Goal: Information Seeking & Learning: Learn about a topic

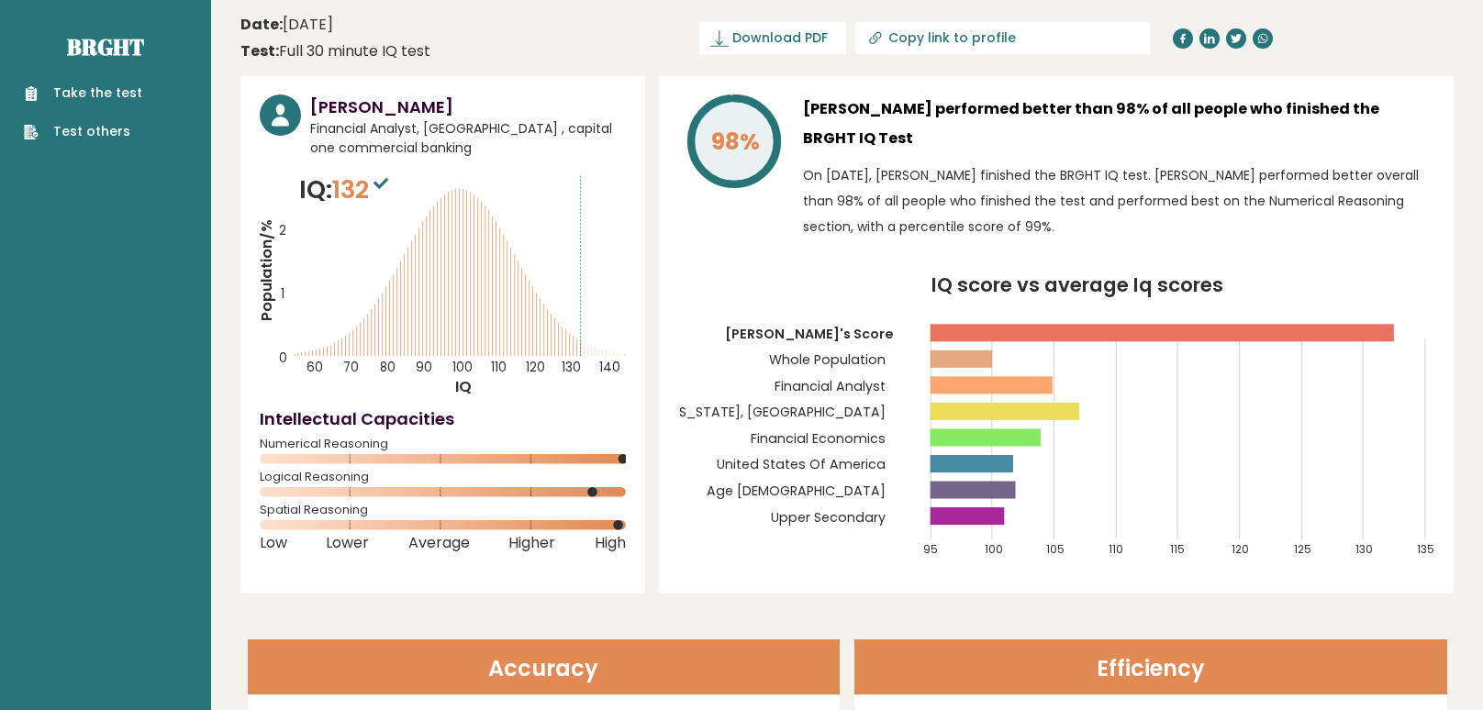
click at [1444, 217] on div "98% John Guy performed better than 98% of all people who finished the BRGHT IQ …" at bounding box center [1056, 335] width 795 height 518
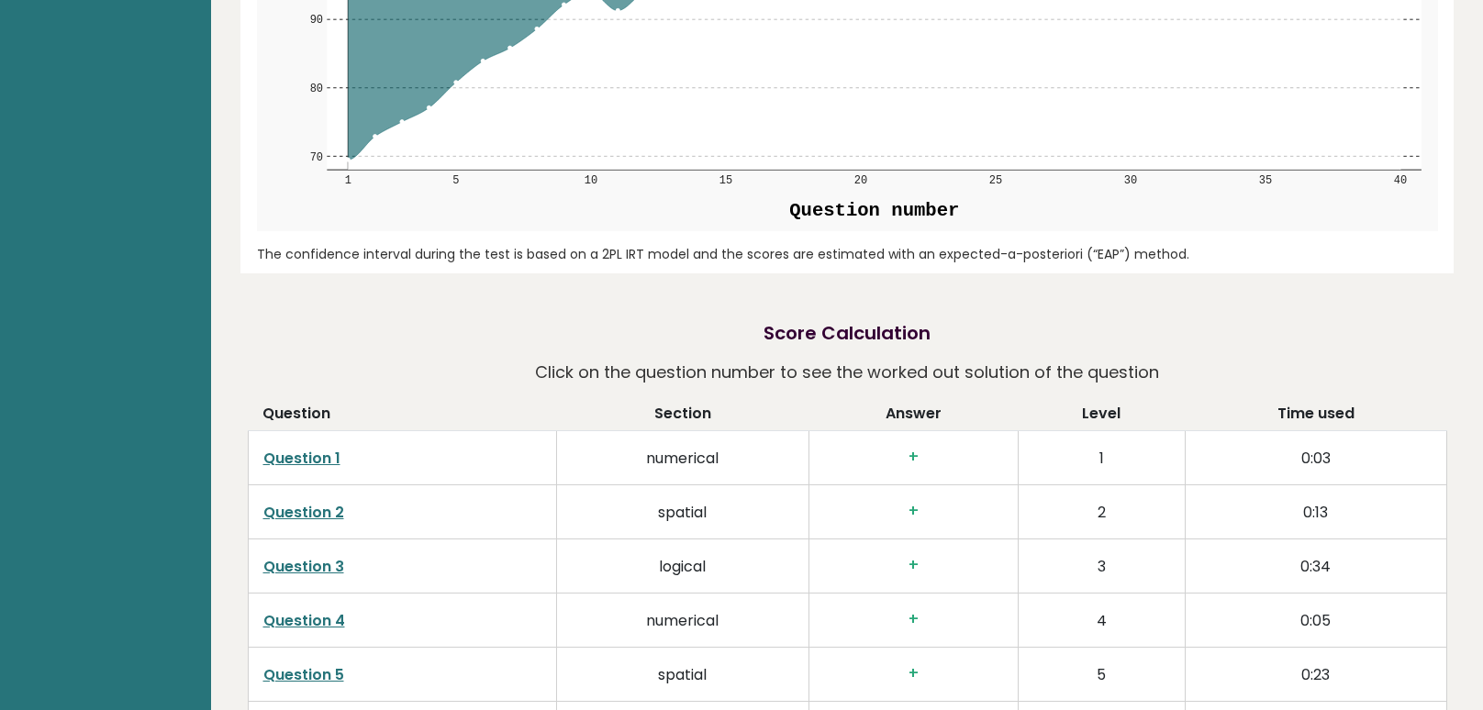
scroll to position [2663, 0]
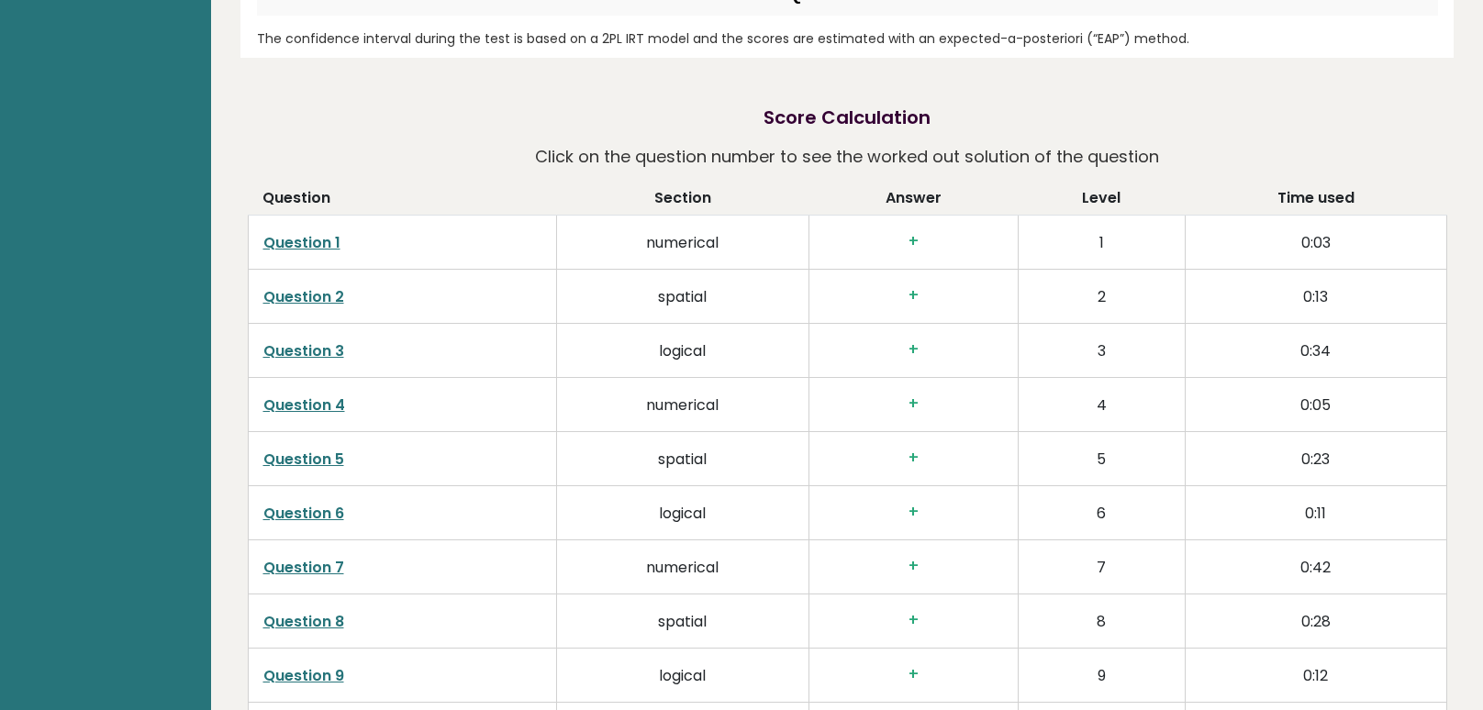
click at [327, 232] on link "Question 1" at bounding box center [301, 242] width 77 height 21
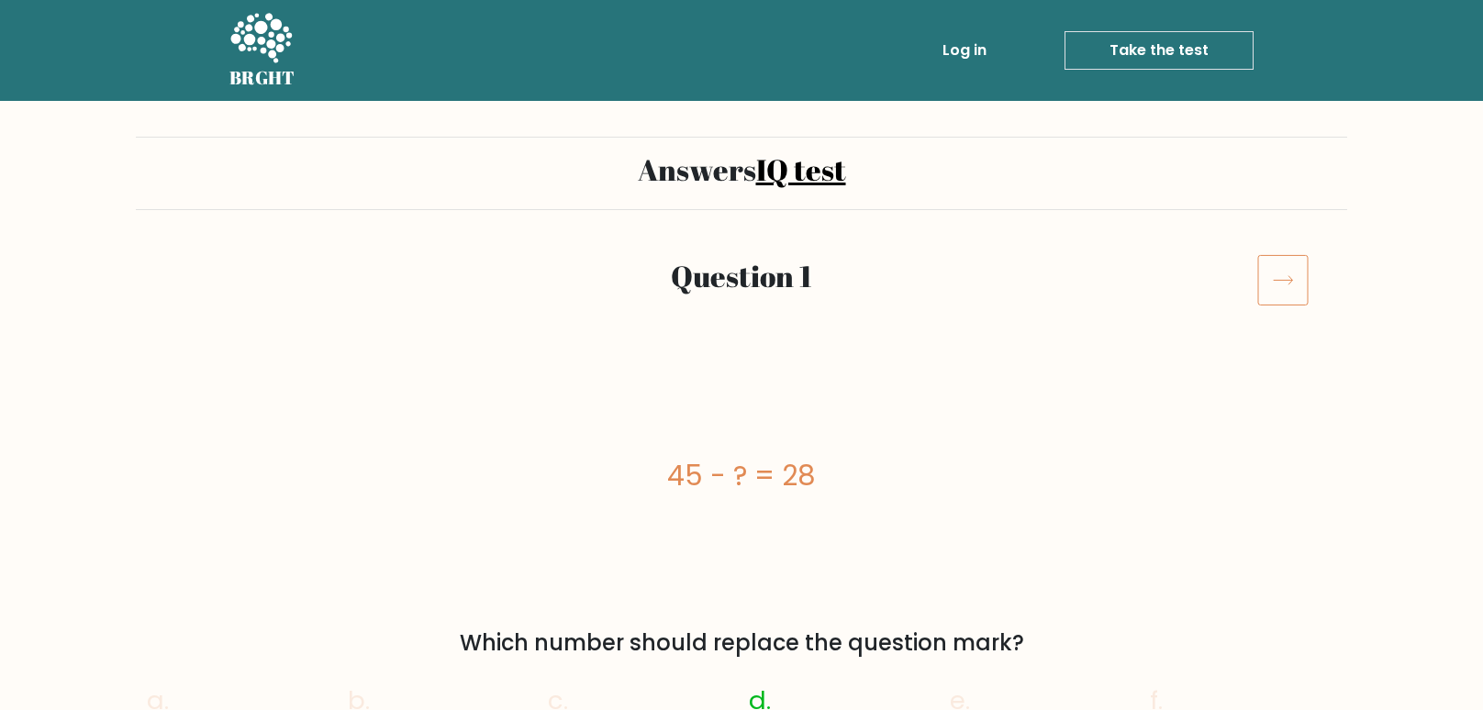
click at [1272, 287] on icon at bounding box center [1282, 279] width 51 height 51
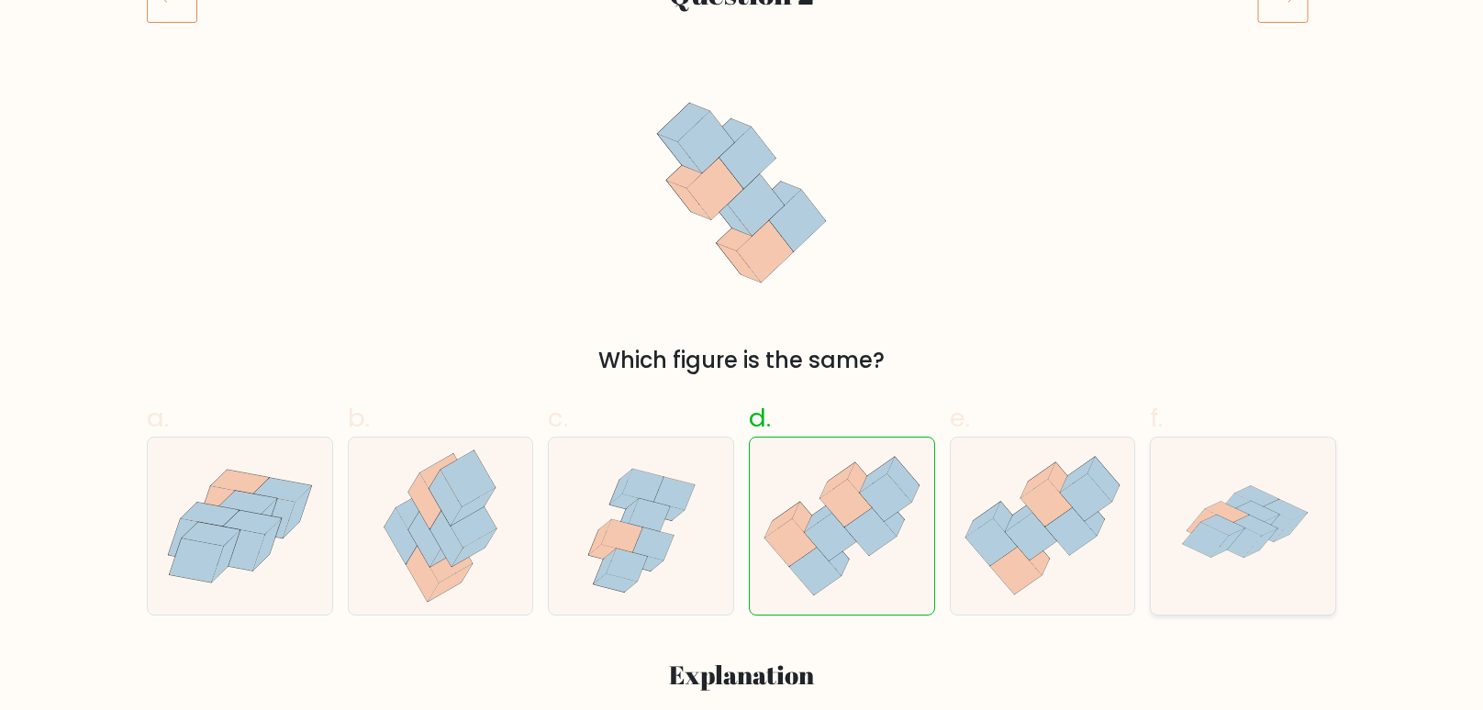
scroll to position [228, 0]
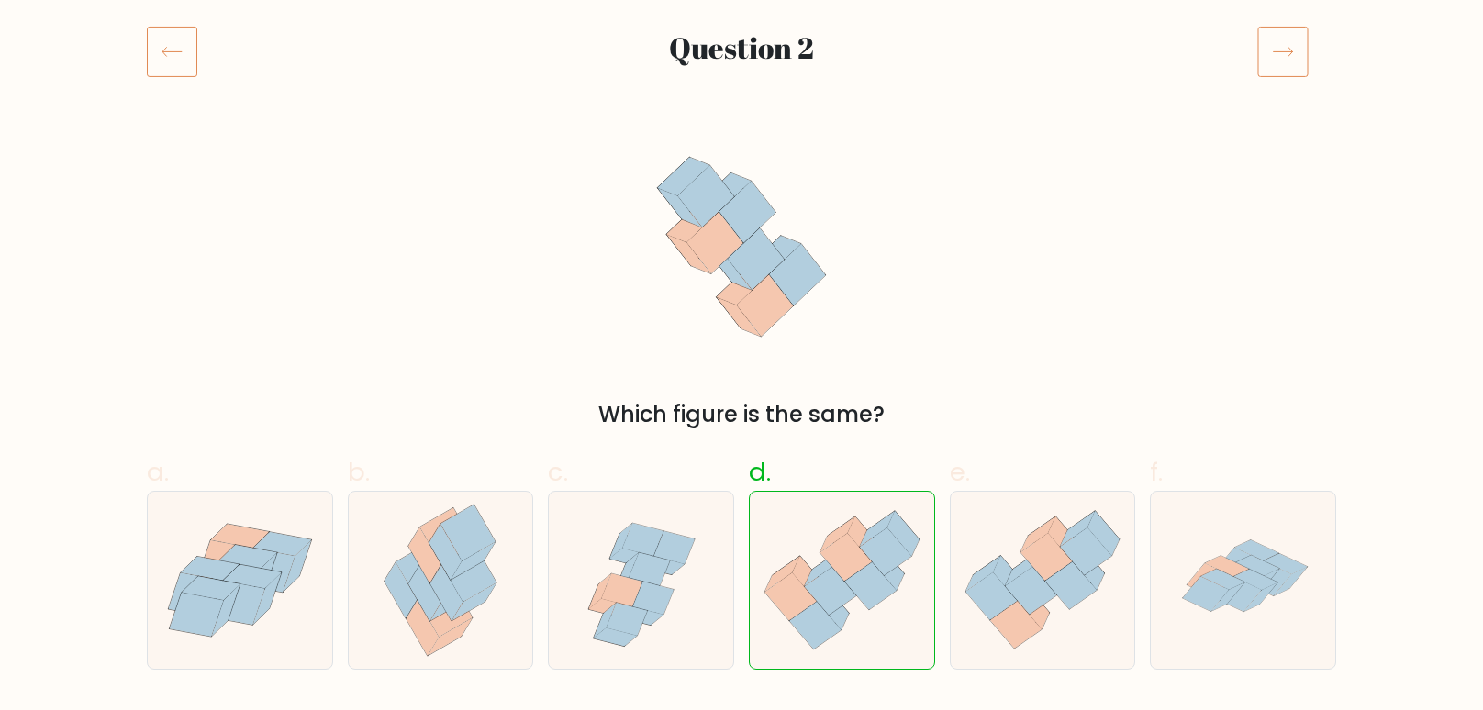
click at [1286, 69] on icon at bounding box center [1282, 51] width 51 height 51
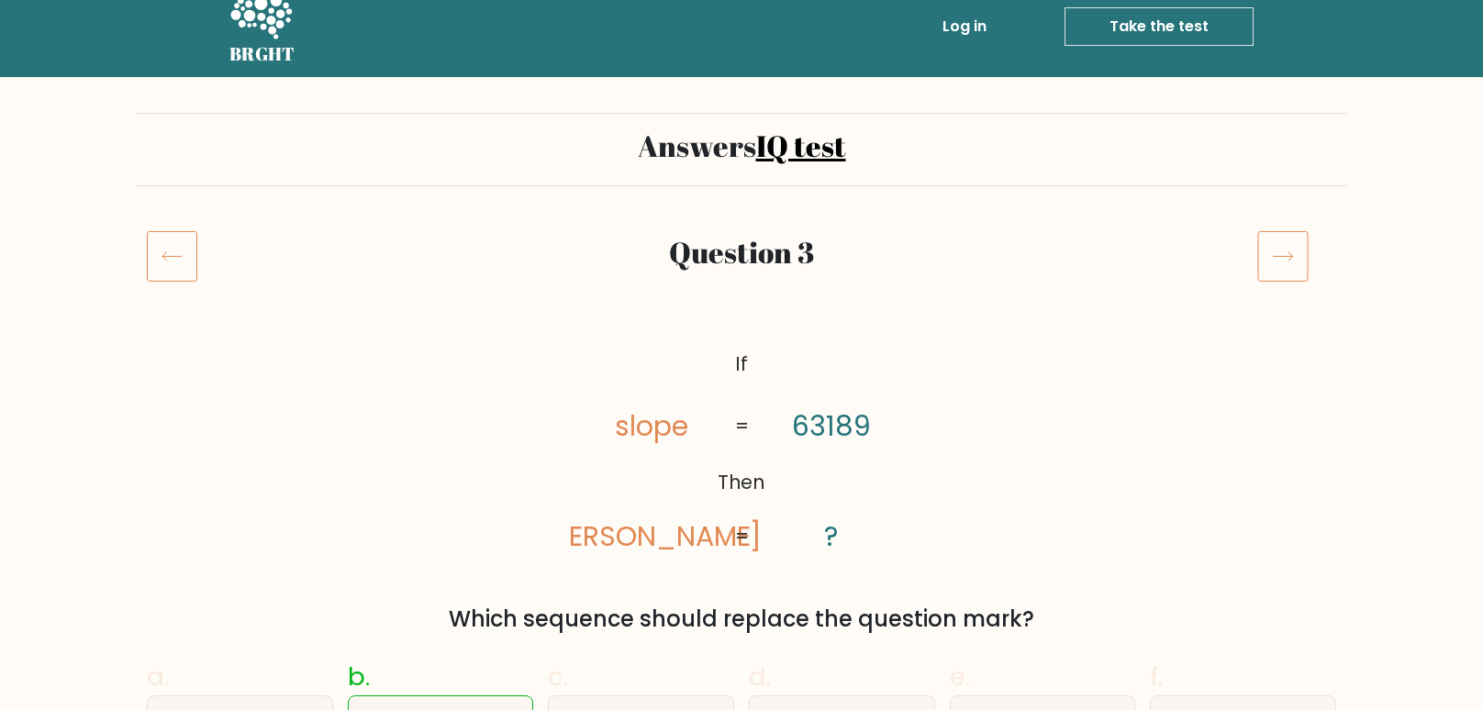
scroll to position [19, 0]
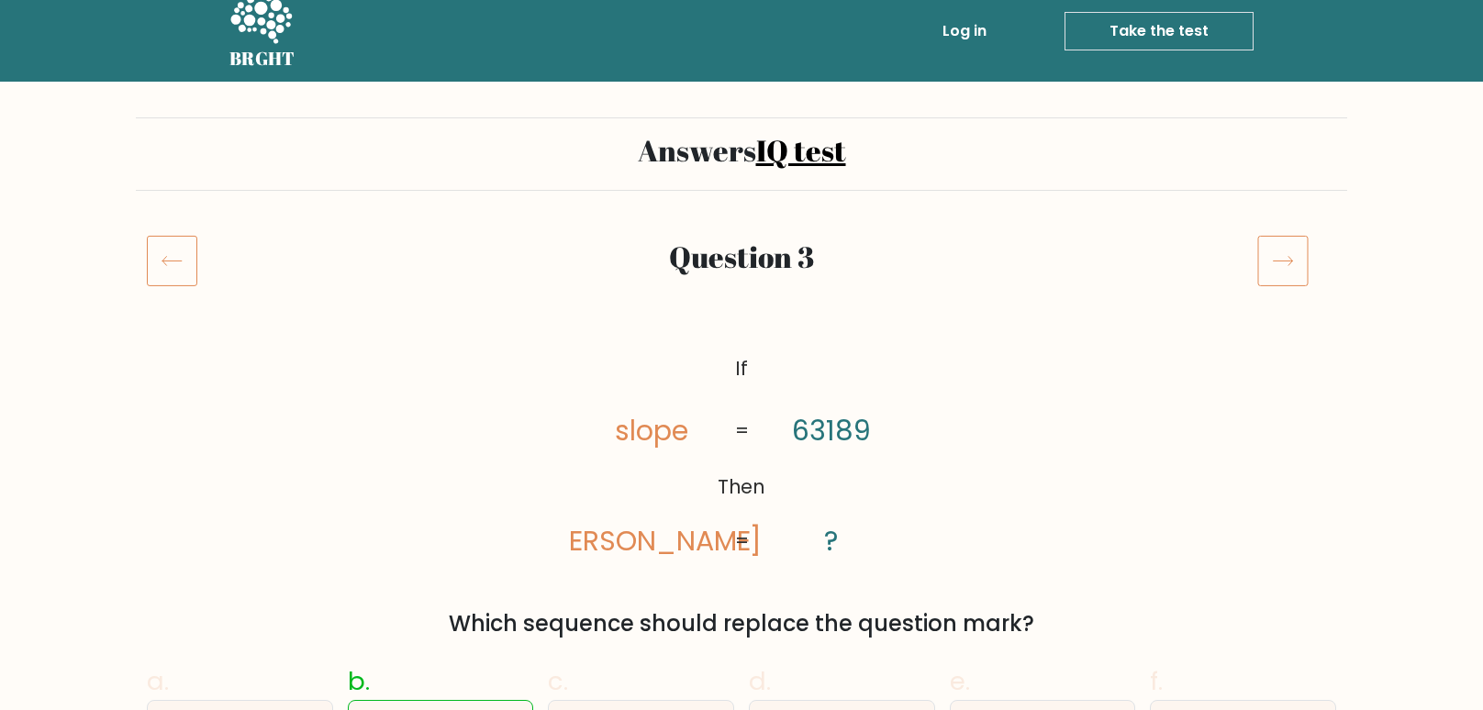
click at [1266, 251] on icon at bounding box center [1282, 260] width 51 height 51
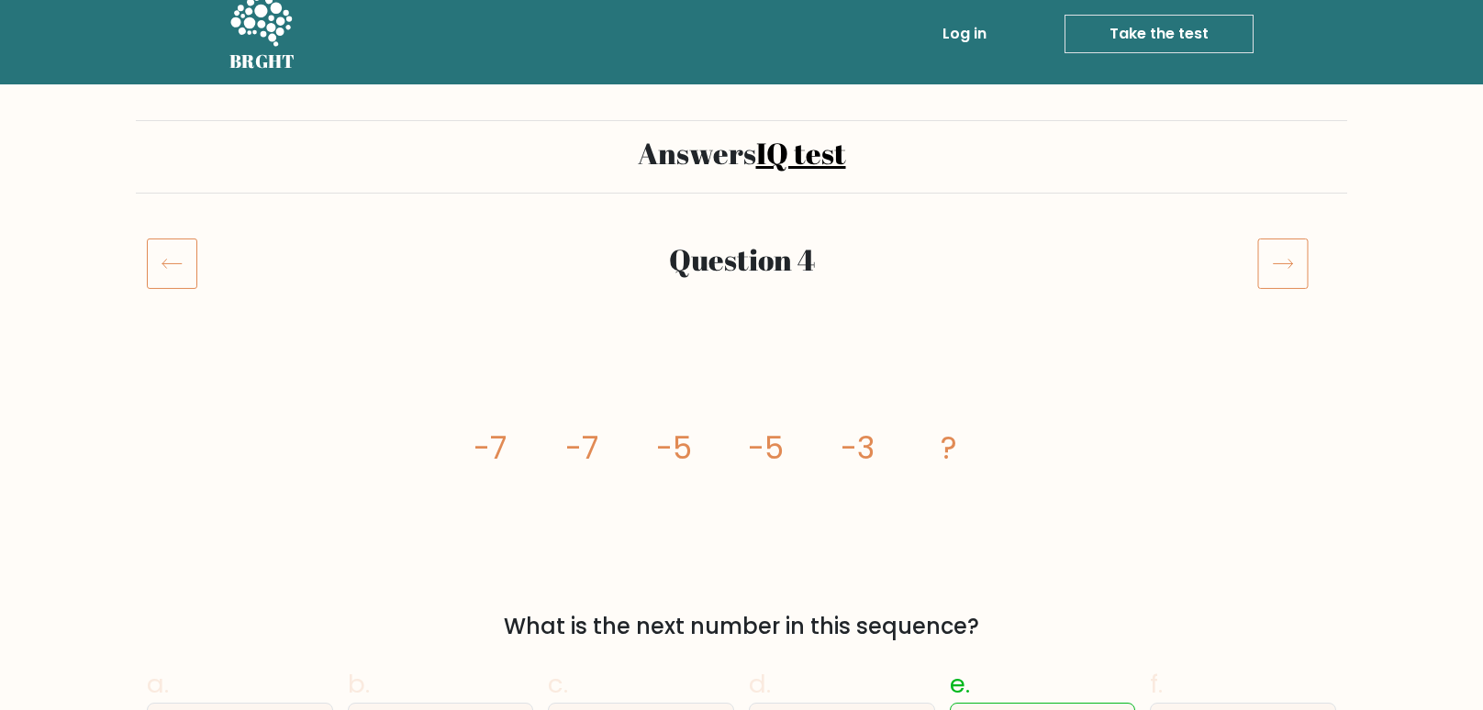
scroll to position [16, 0]
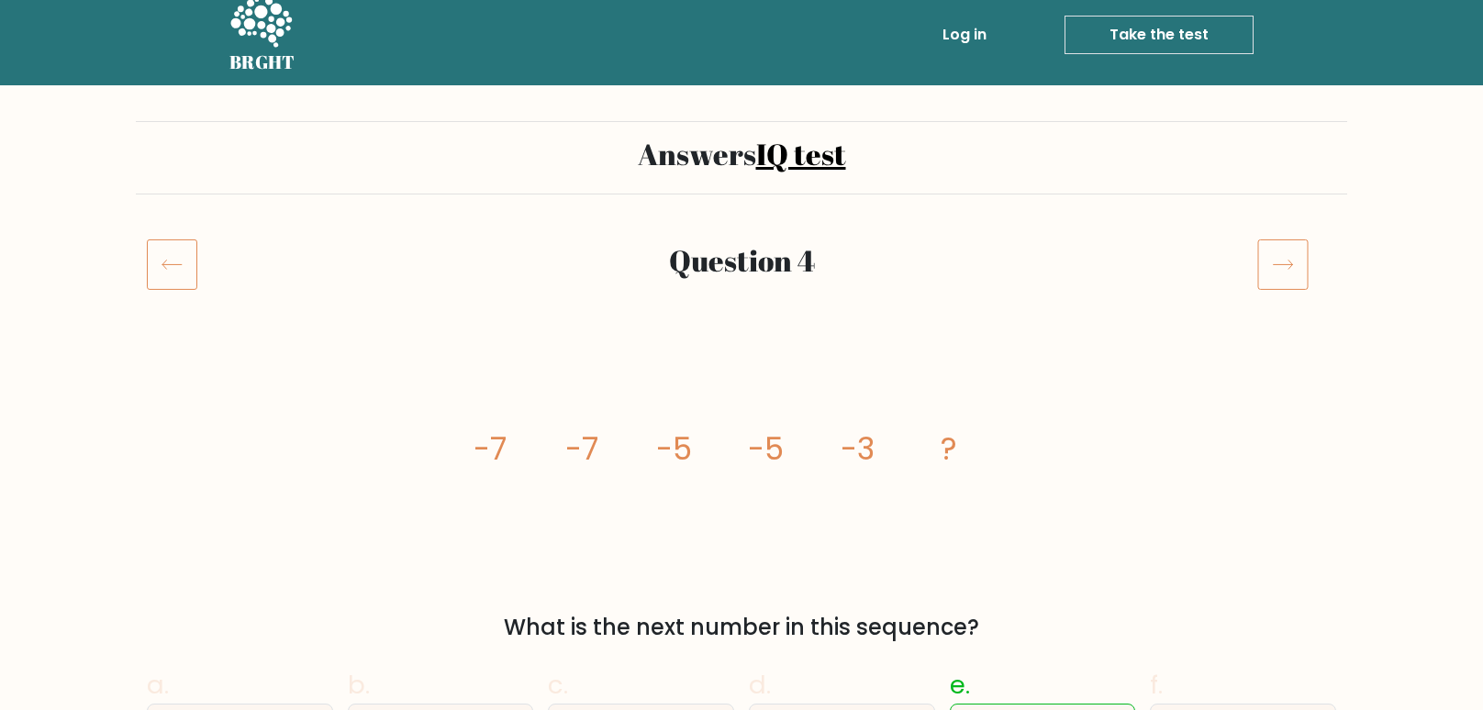
click at [1269, 271] on icon at bounding box center [1282, 264] width 51 height 51
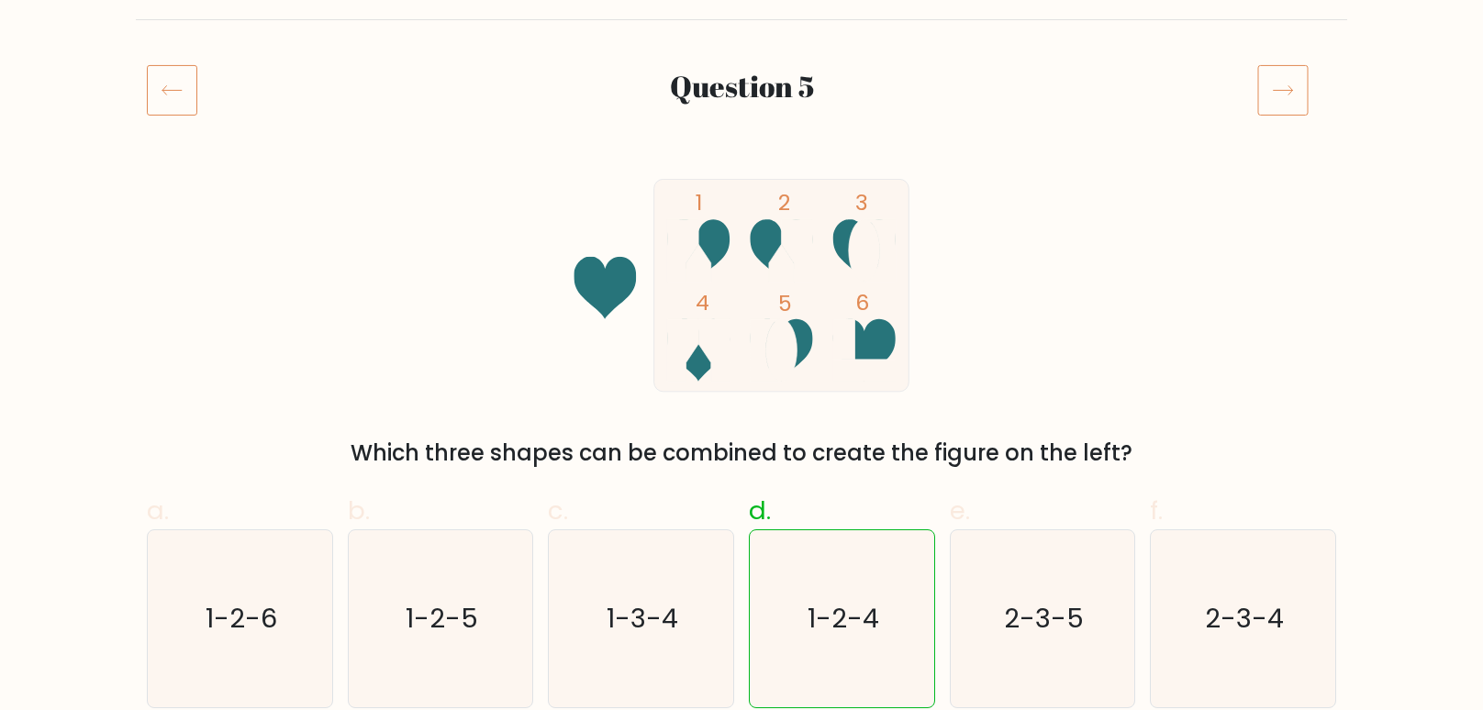
scroll to position [193, 0]
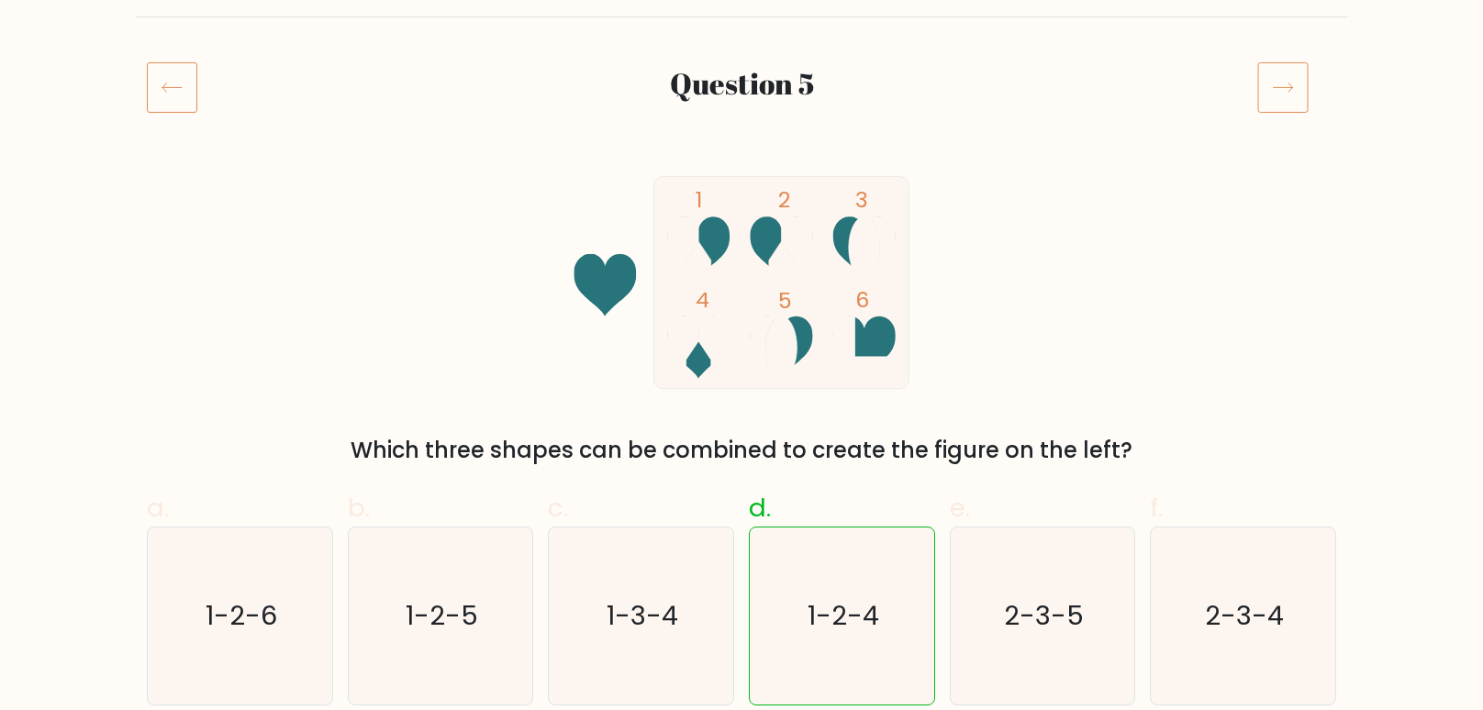
click at [1268, 100] on icon at bounding box center [1282, 86] width 51 height 51
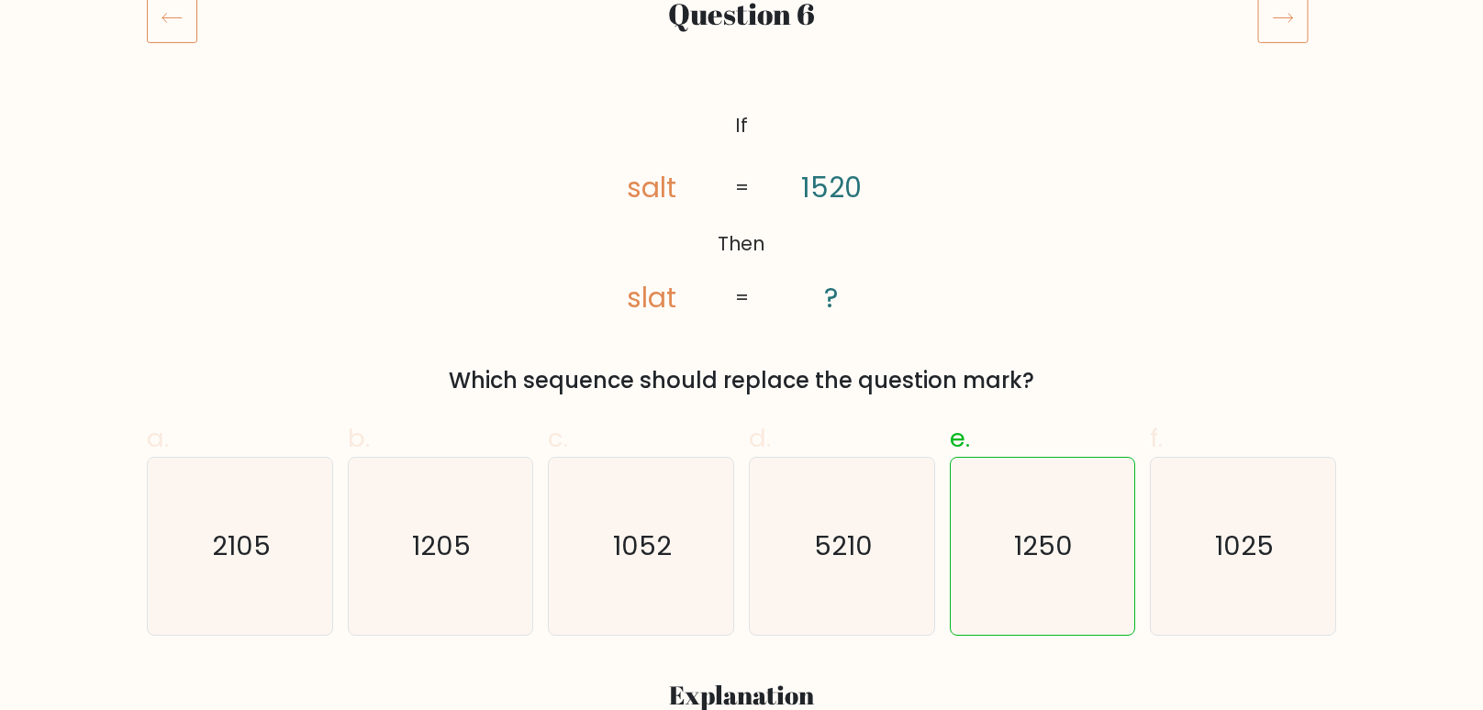
scroll to position [234, 0]
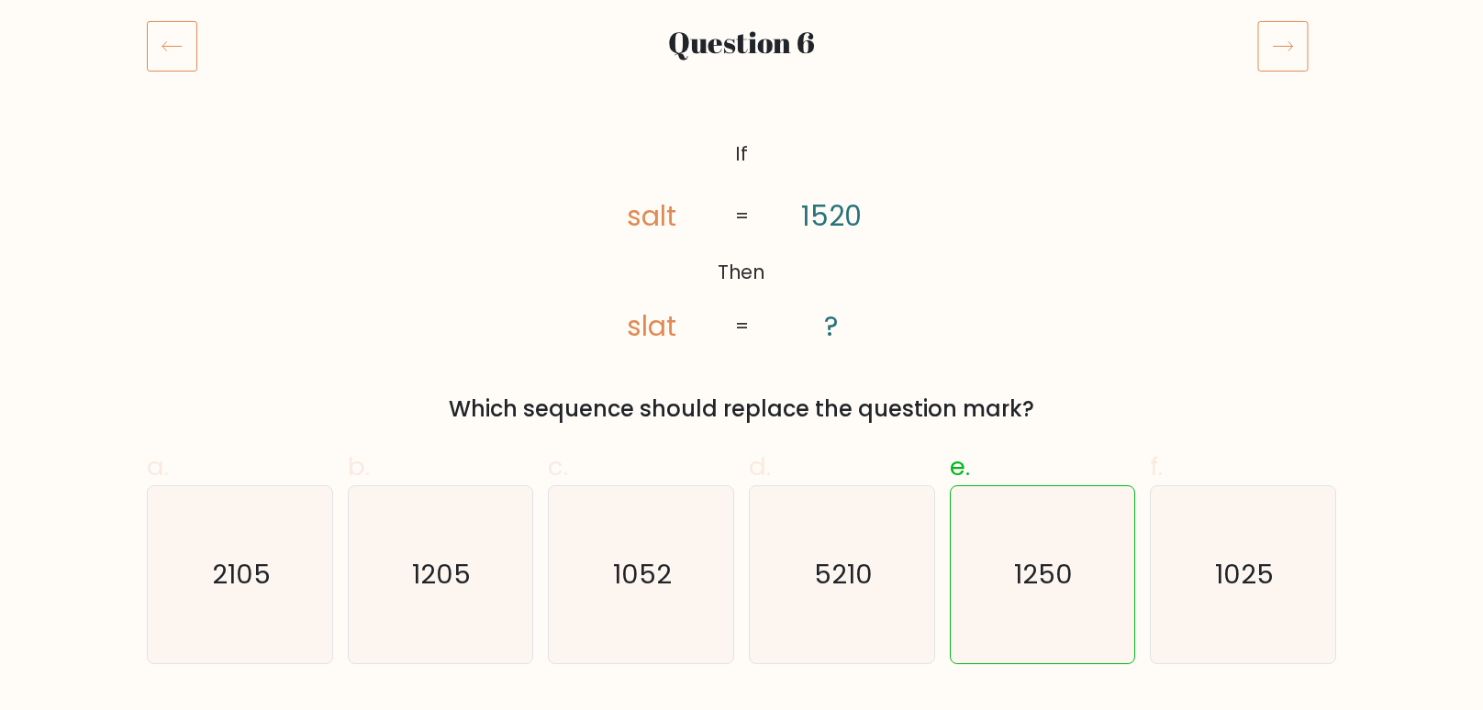
click at [1282, 52] on icon at bounding box center [1282, 45] width 51 height 51
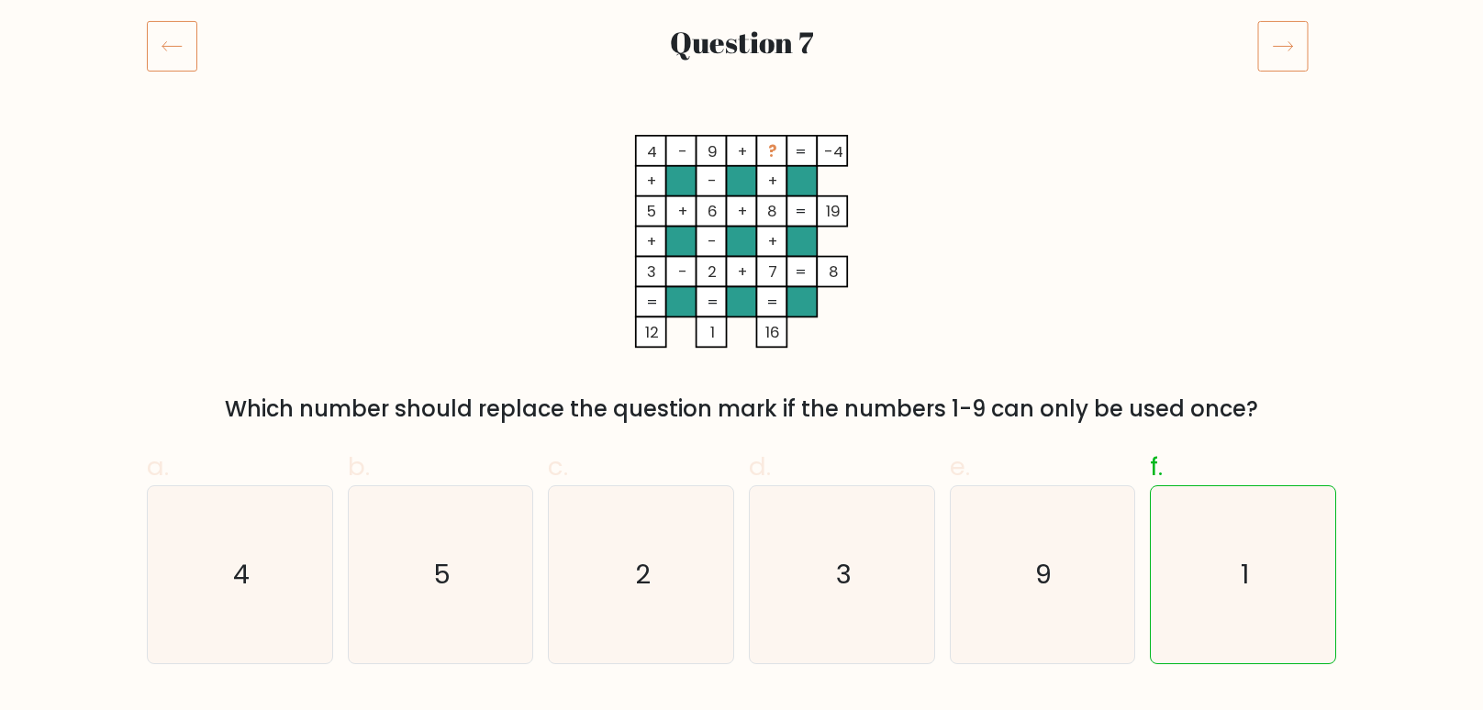
scroll to position [217, 0]
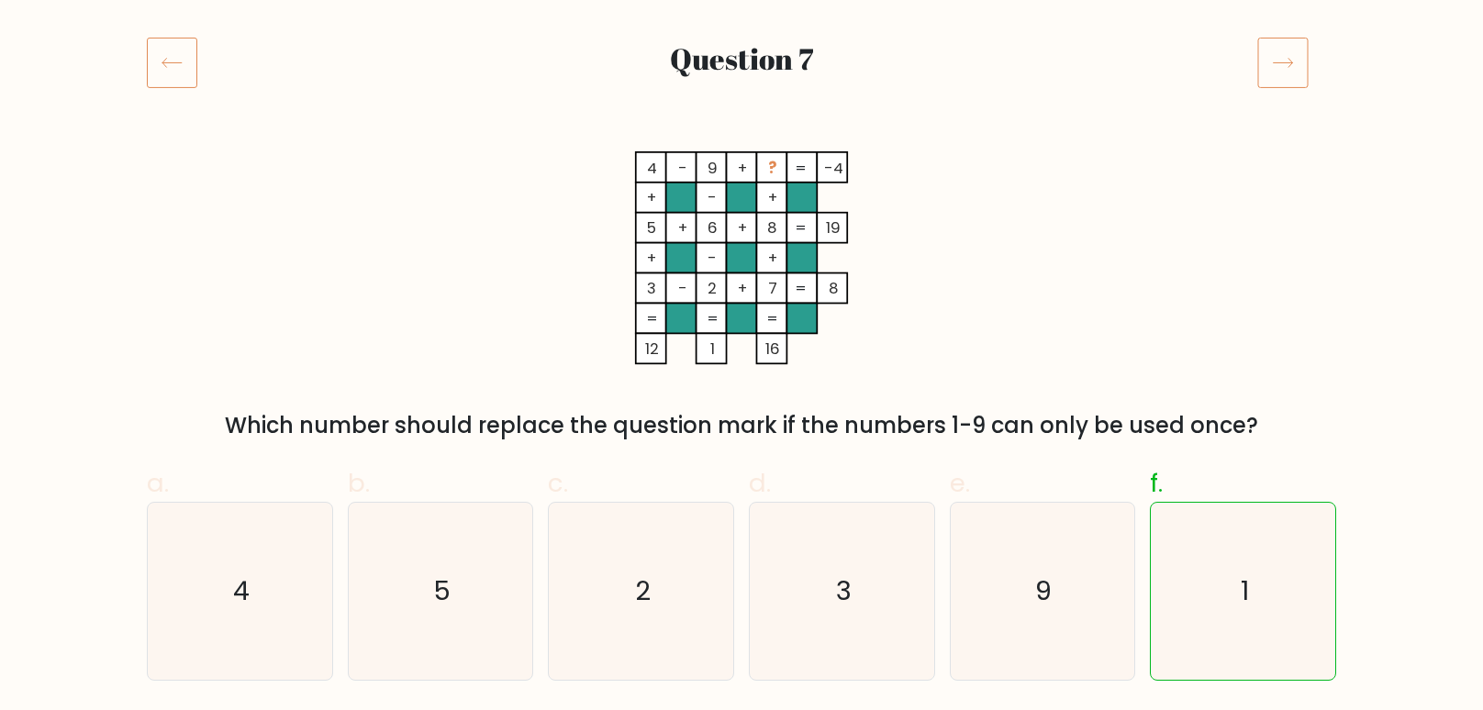
click at [1274, 62] on icon at bounding box center [1282, 62] width 51 height 51
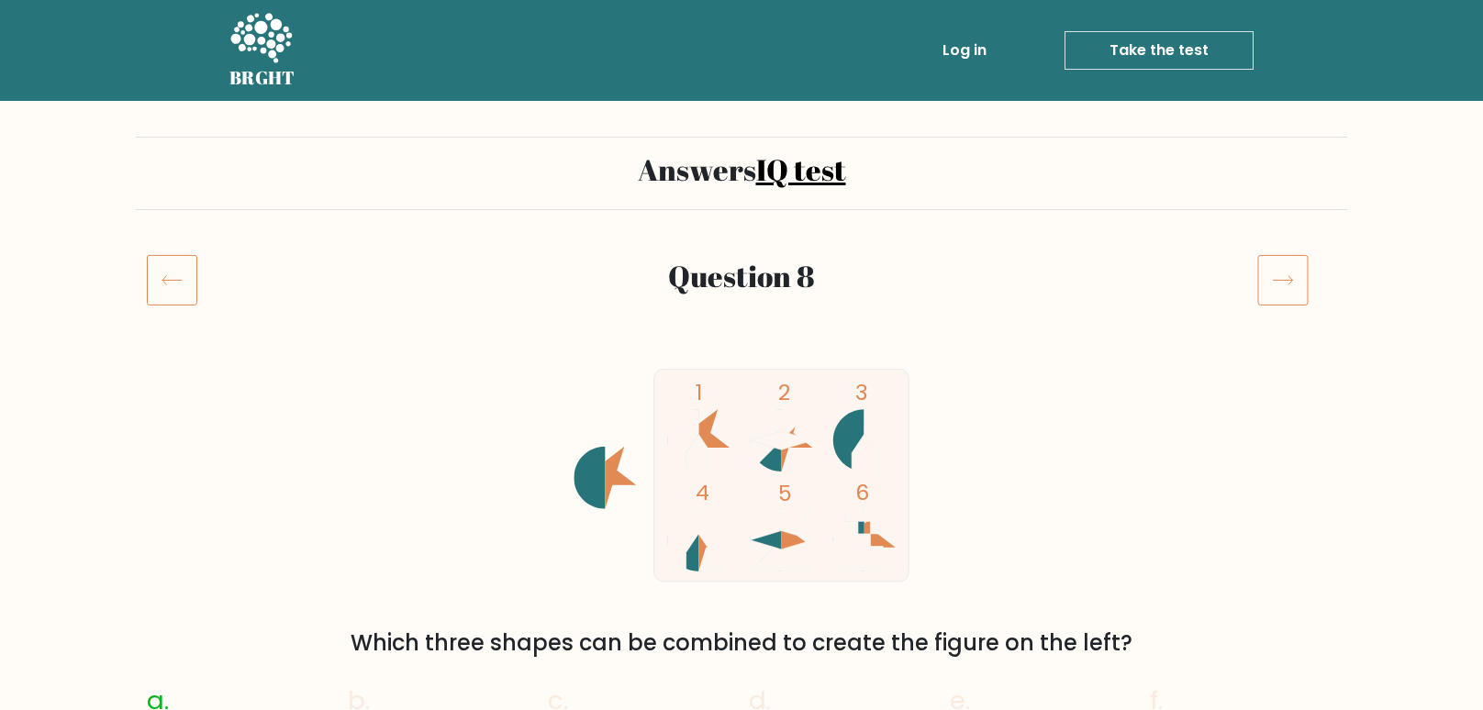
click at [818, 170] on link "IQ test" at bounding box center [801, 169] width 90 height 39
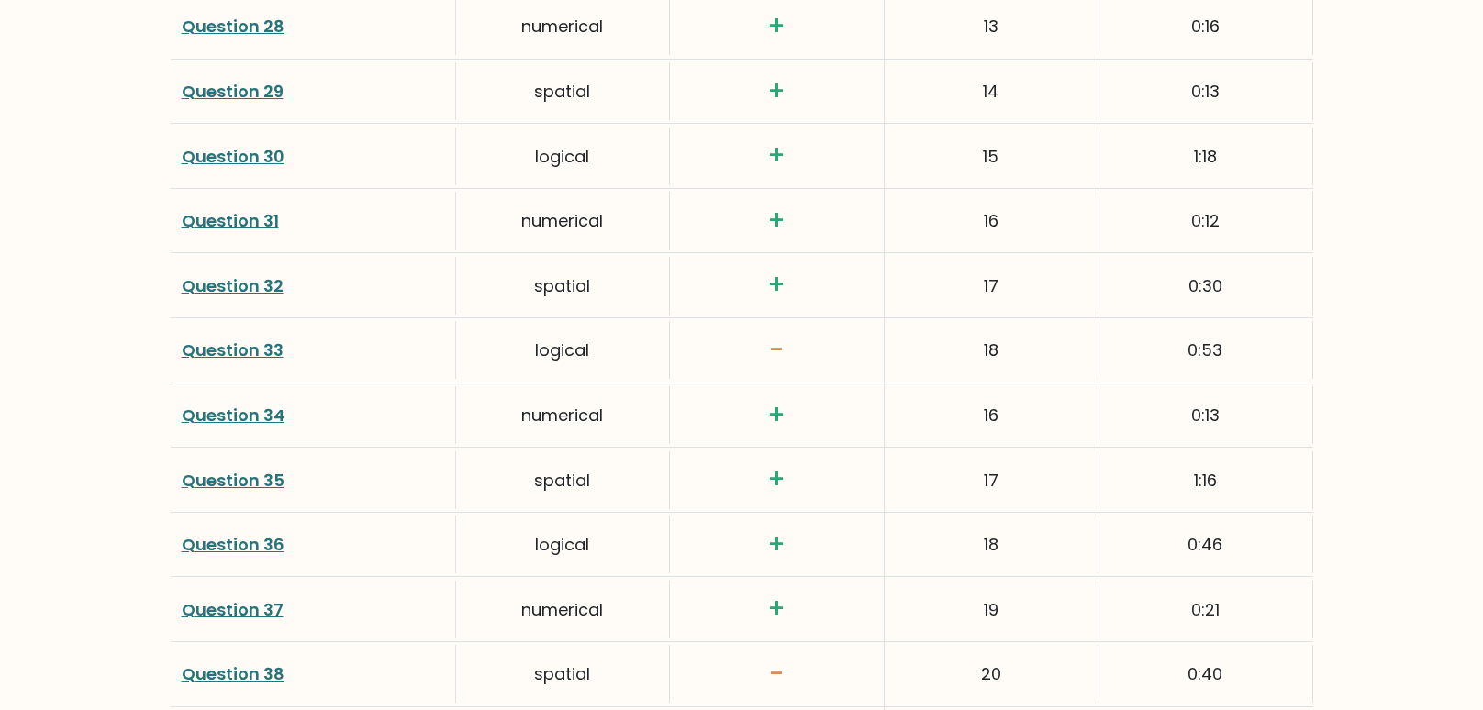
scroll to position [4549, 0]
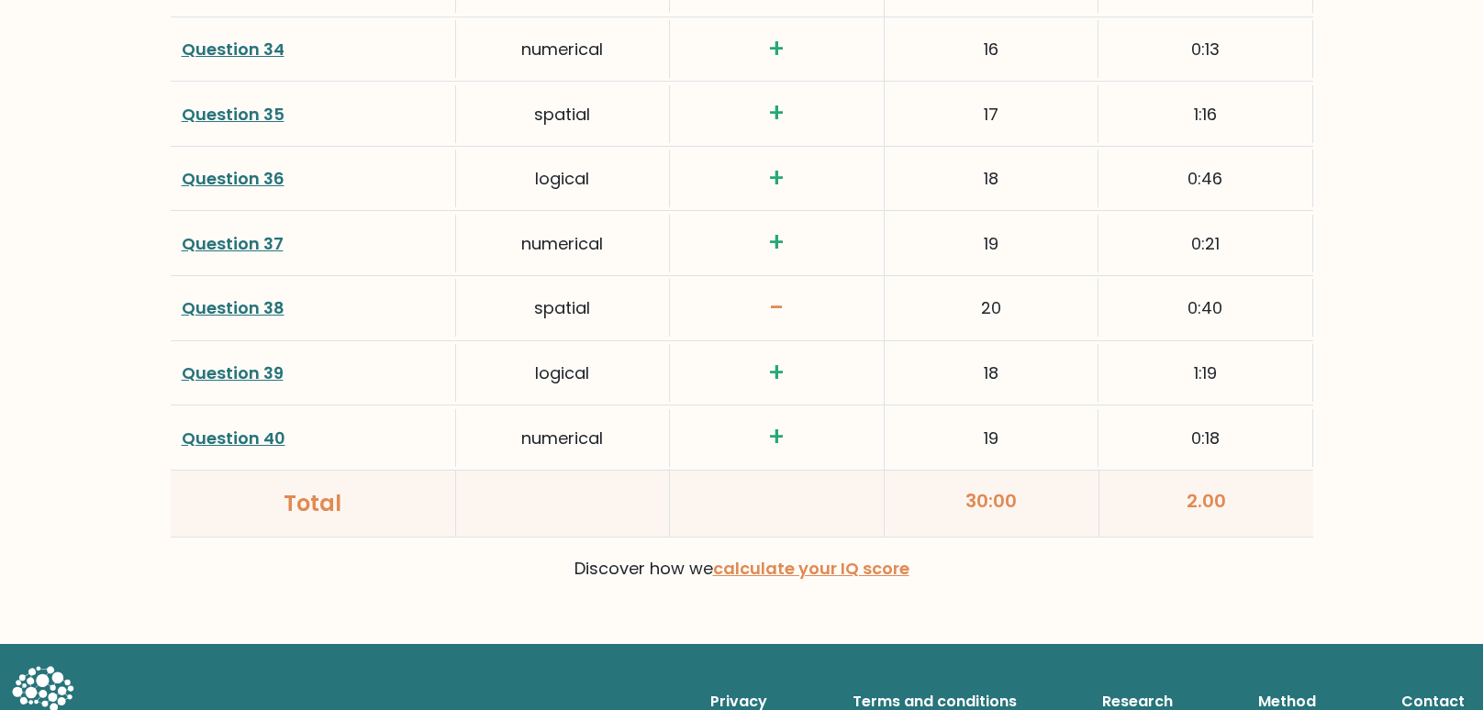
click at [230, 362] on link "Question 39" at bounding box center [233, 373] width 102 height 23
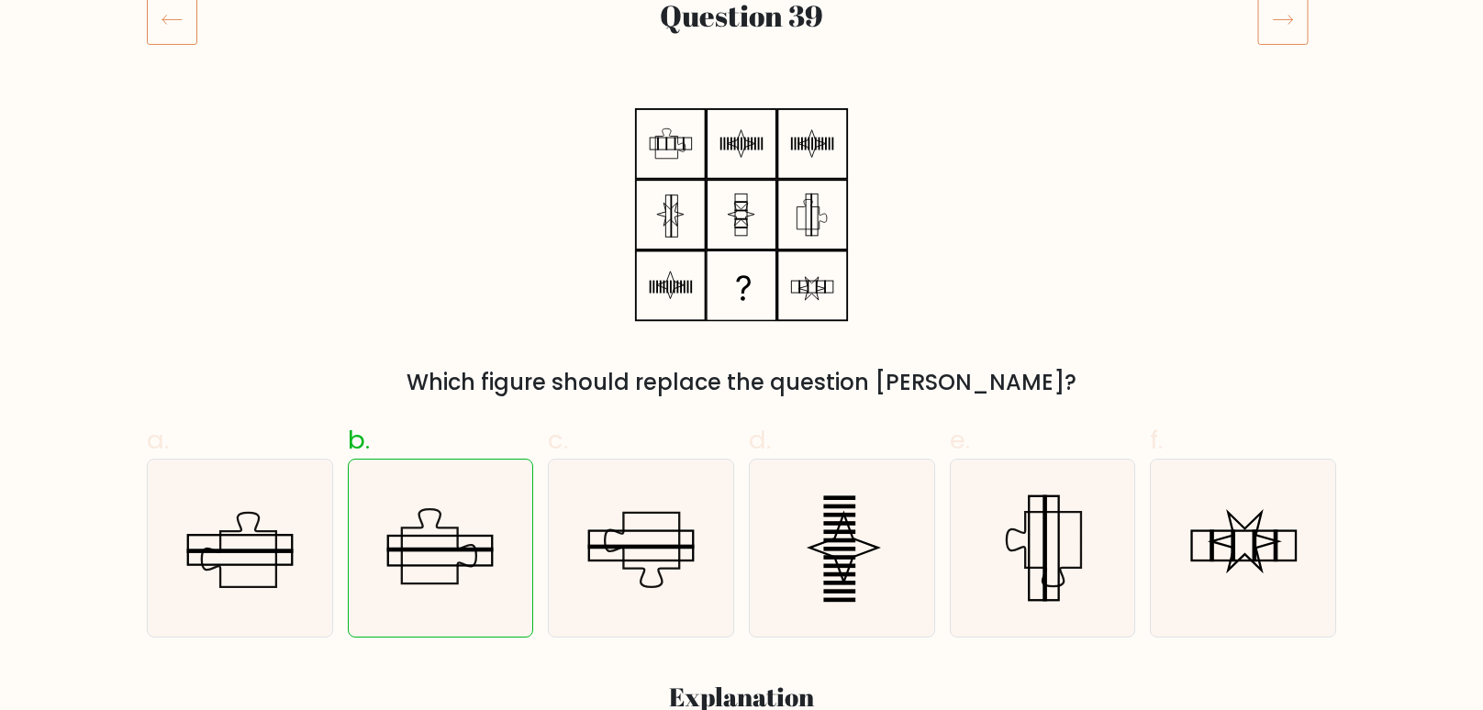
scroll to position [242, 0]
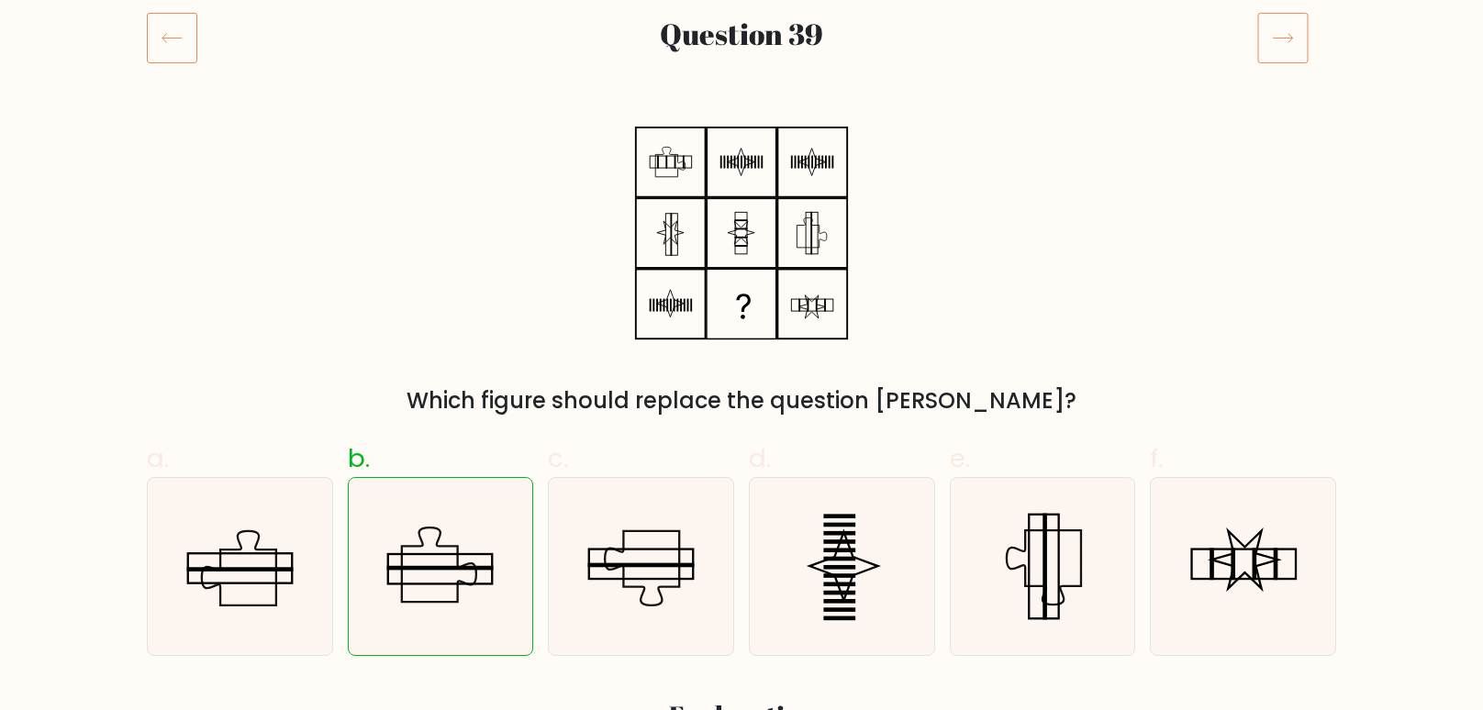
click at [1267, 43] on icon at bounding box center [1282, 37] width 51 height 51
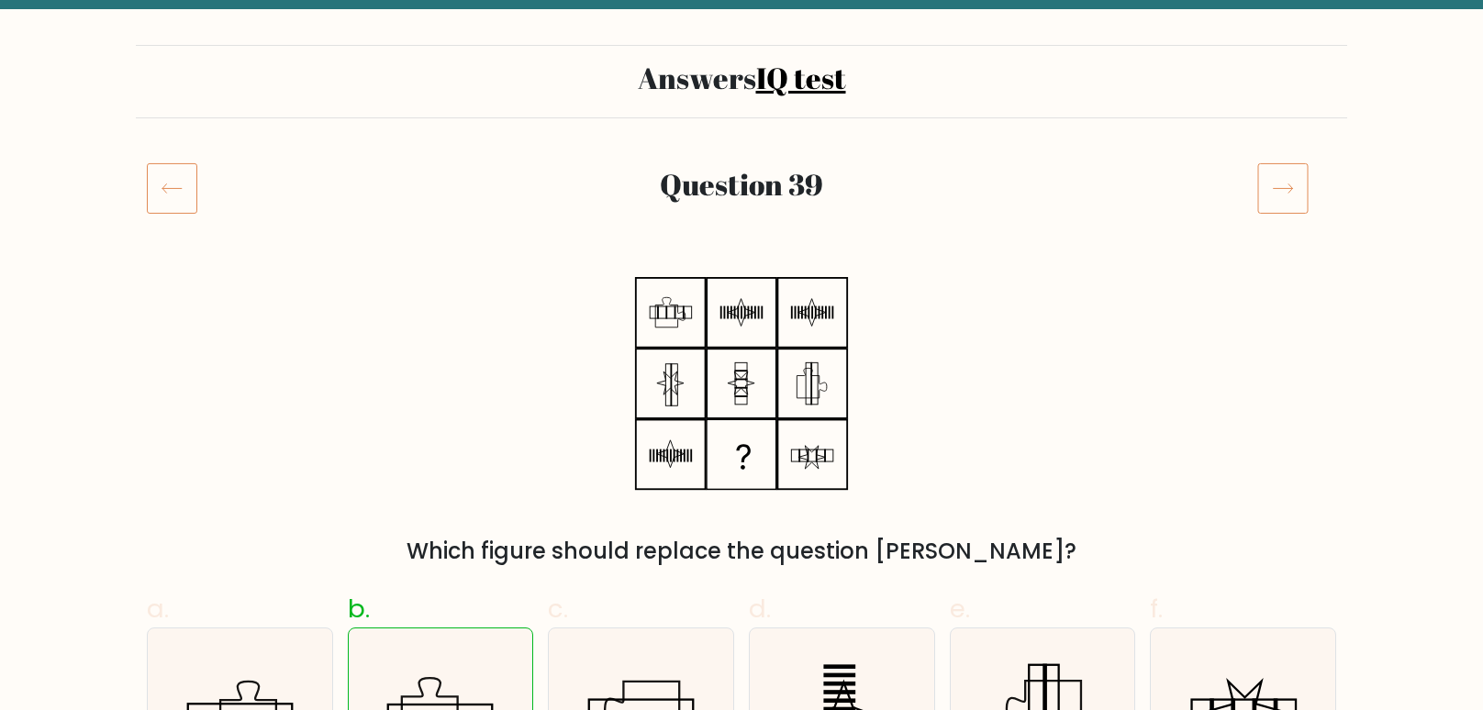
scroll to position [0, 0]
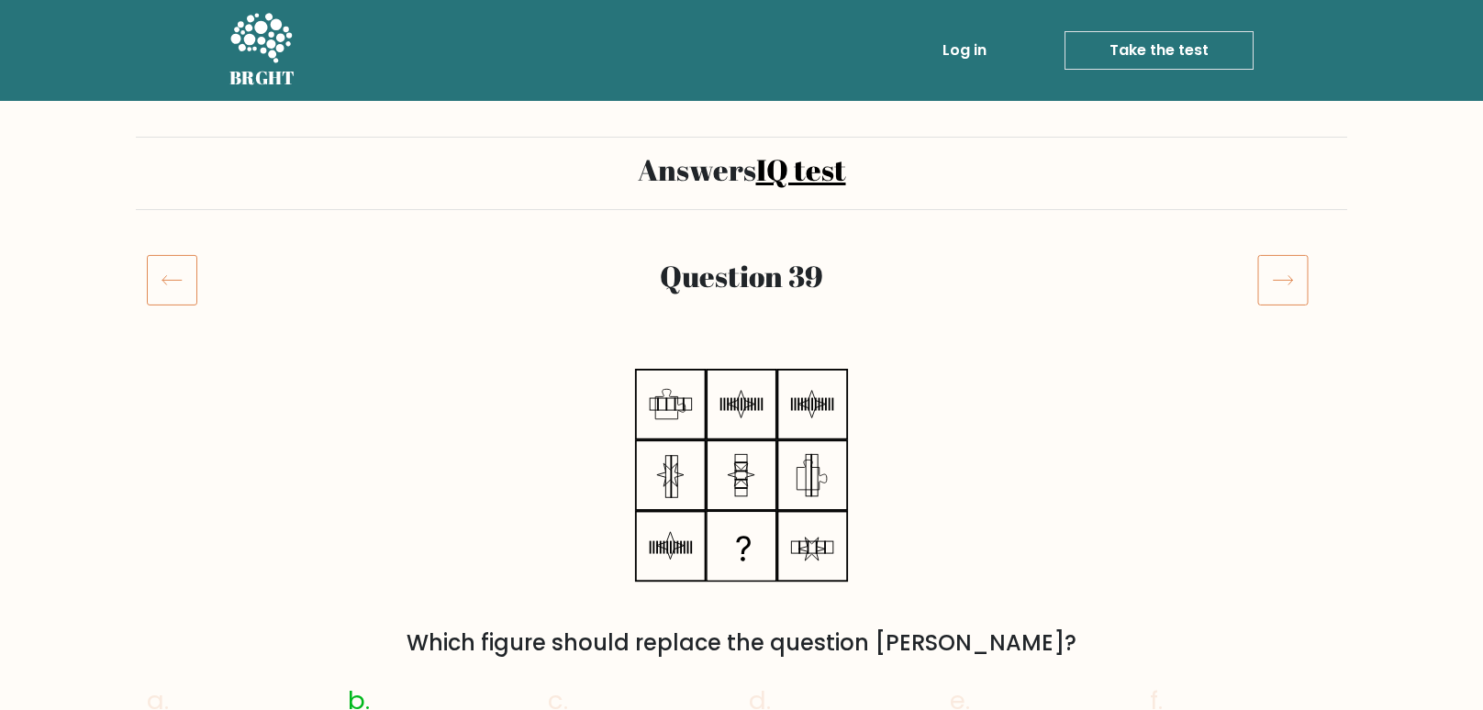
click at [801, 181] on link "IQ test" at bounding box center [801, 169] width 90 height 39
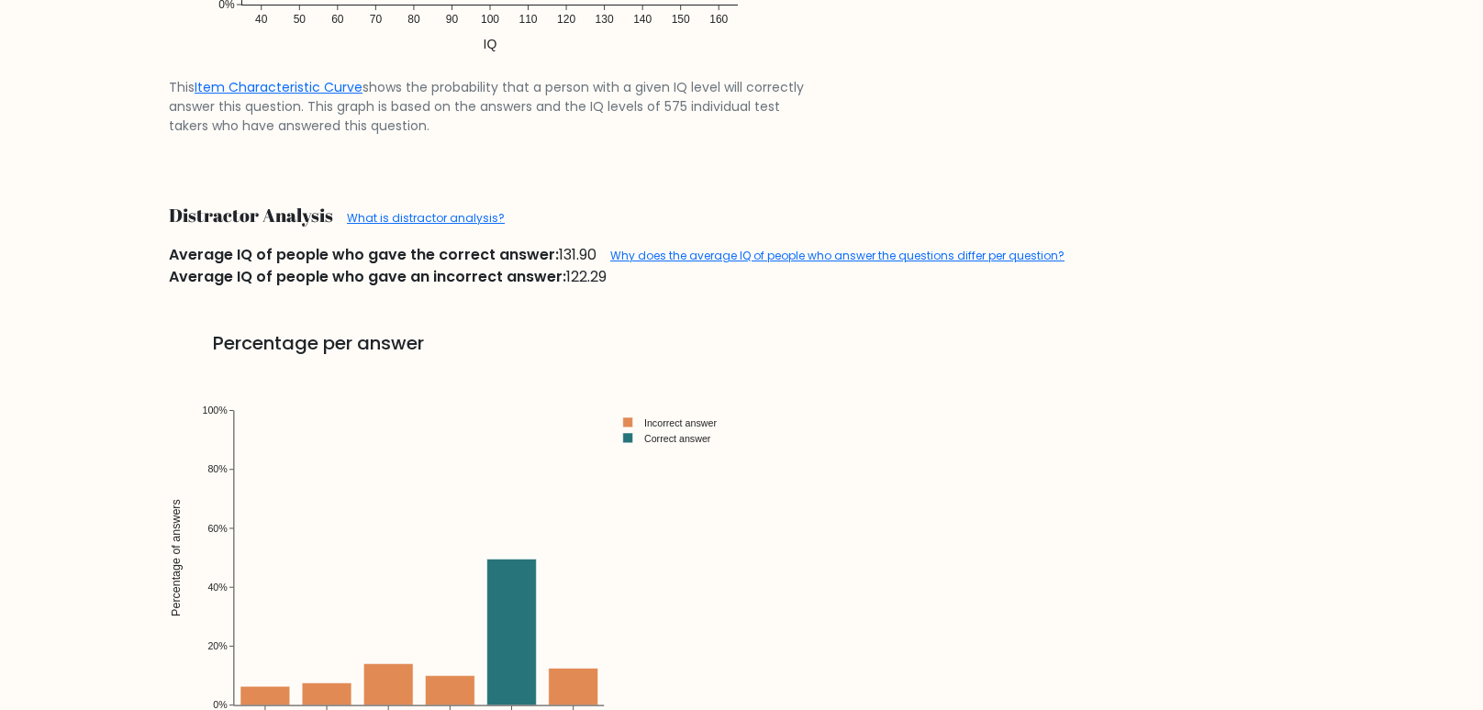
scroll to position [1930, 0]
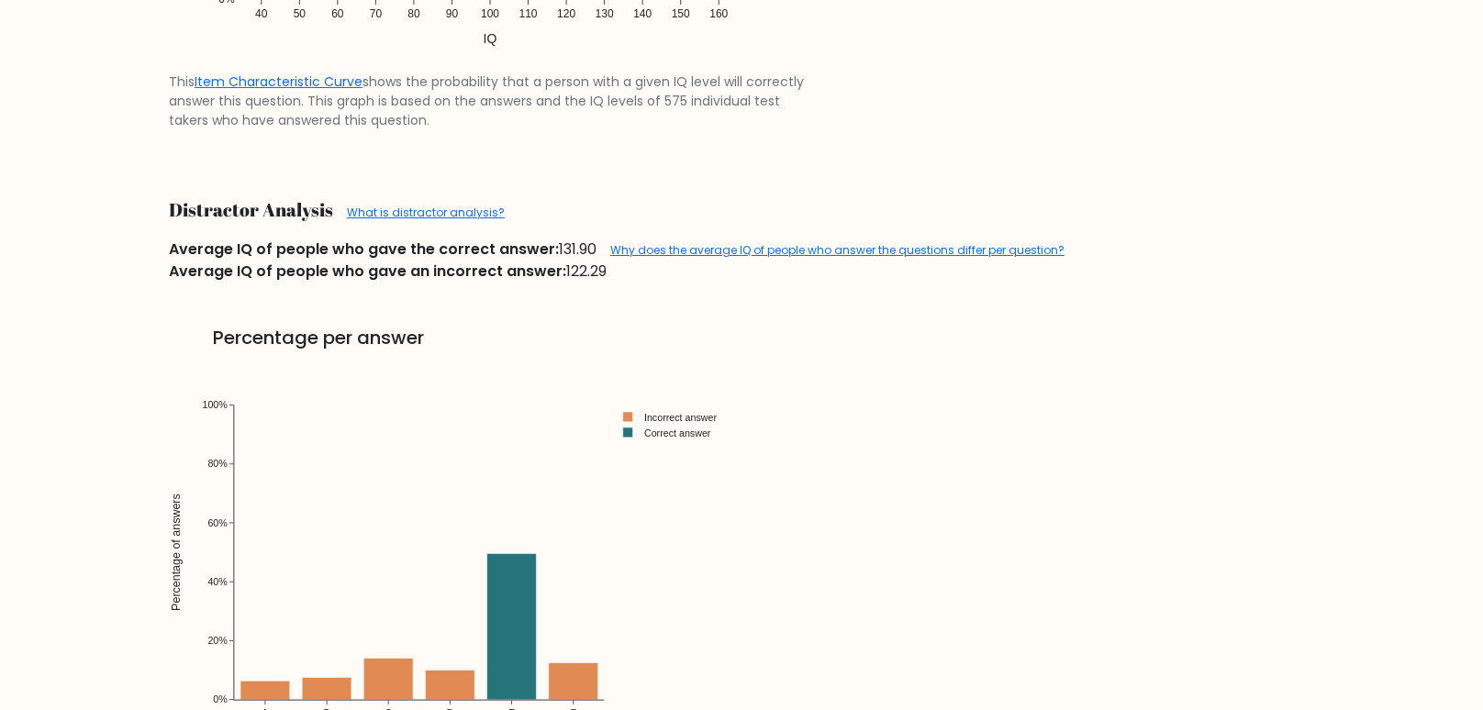
click at [563, 267] on div "Average IQ of people who gave an incorrect answer: 122.29" at bounding box center [741, 272] width 1167 height 22
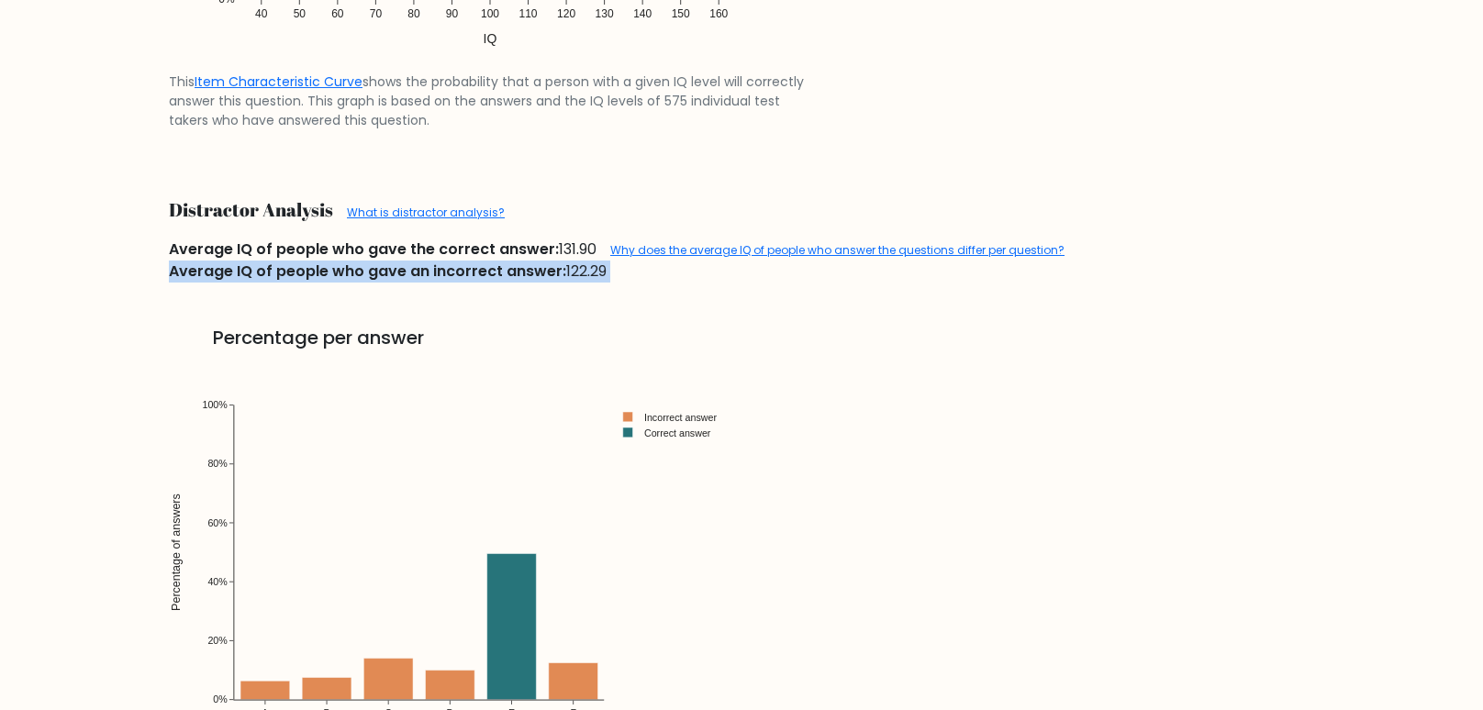
click at [563, 267] on div "Average IQ of people who gave an incorrect answer: 122.29" at bounding box center [741, 272] width 1167 height 22
click at [692, 249] on link "Why does the average IQ of people who answer the questions differ per question?" at bounding box center [837, 250] width 454 height 16
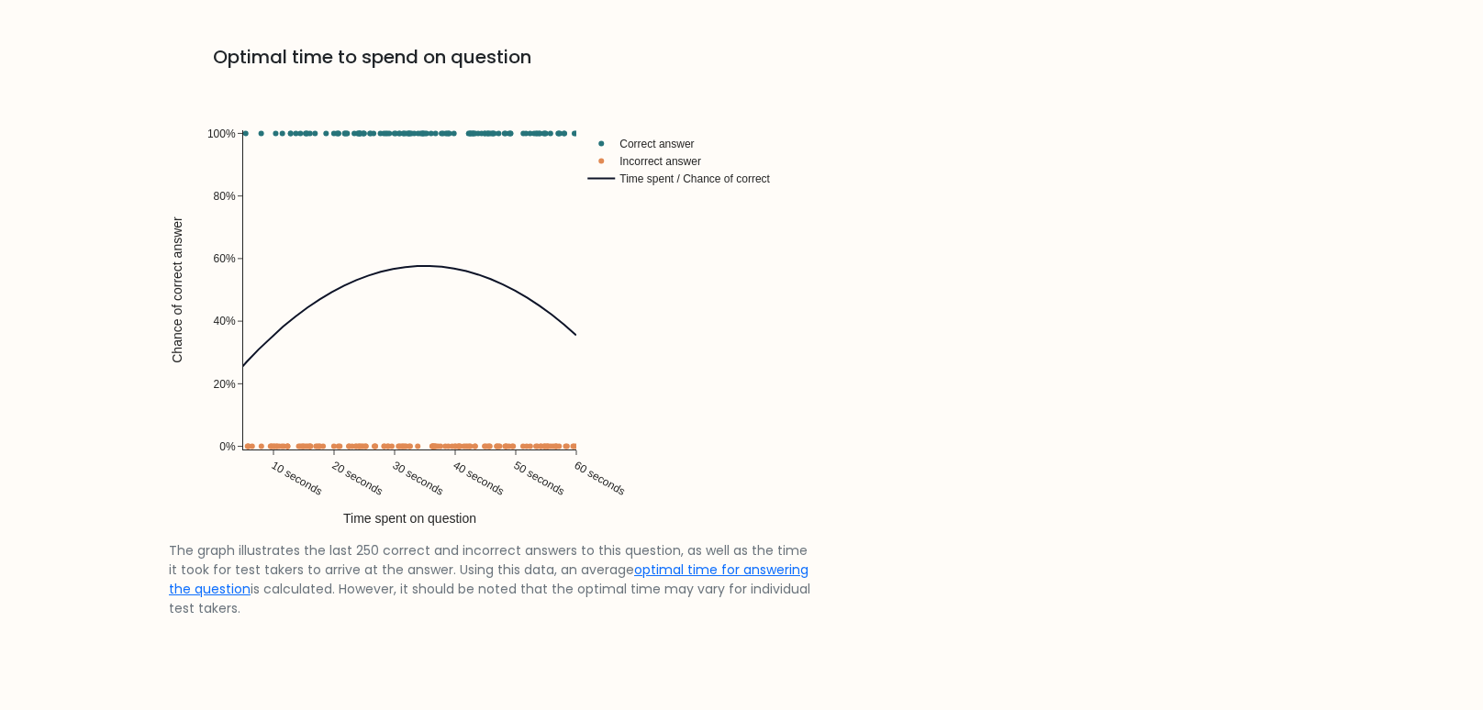
scroll to position [3741, 0]
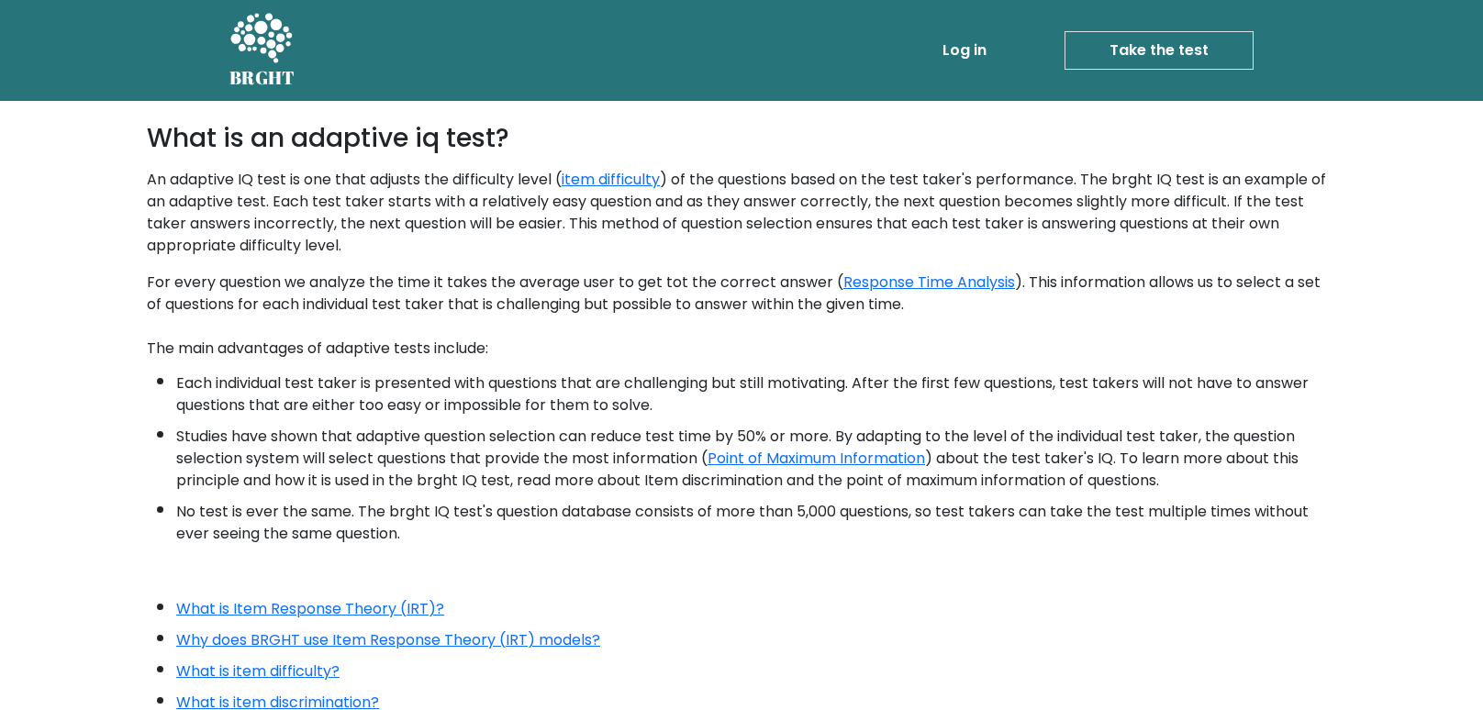
scroll to position [9, 0]
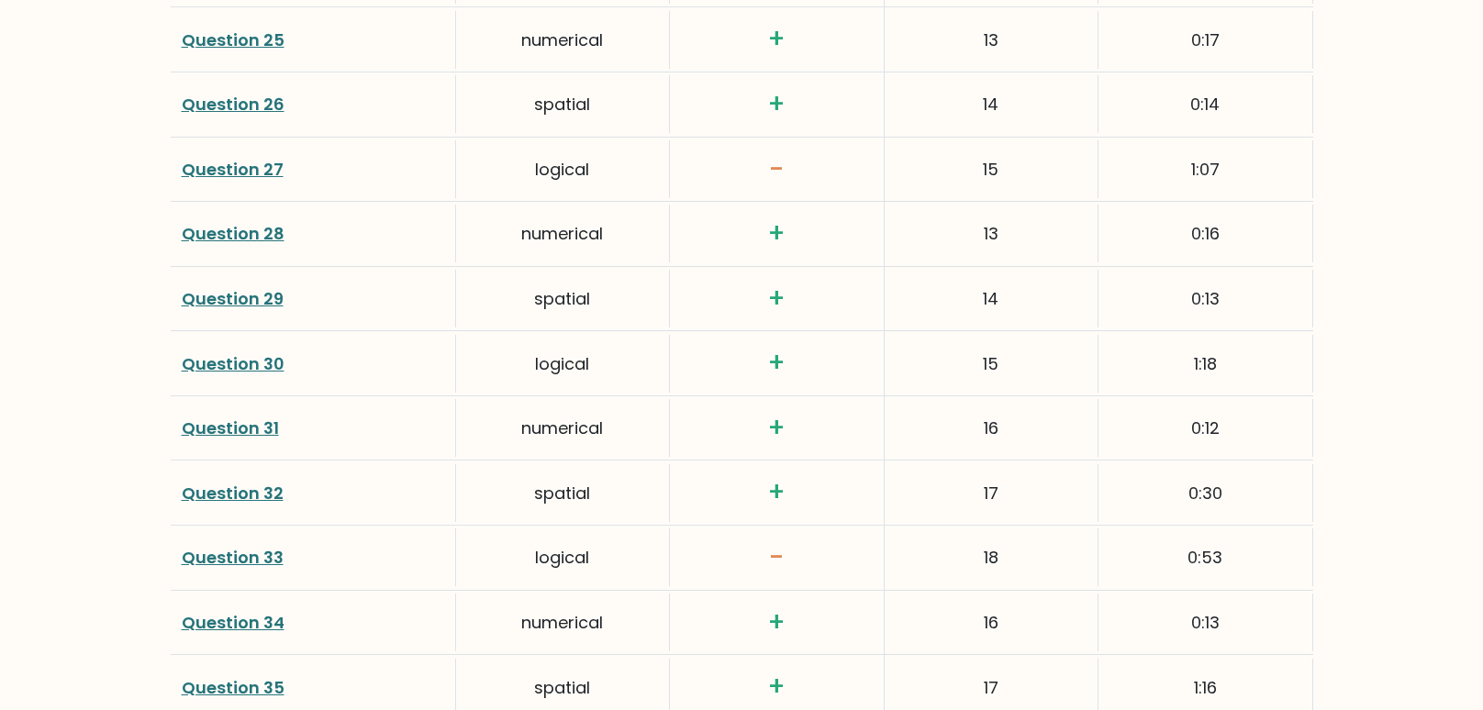
scroll to position [4549, 0]
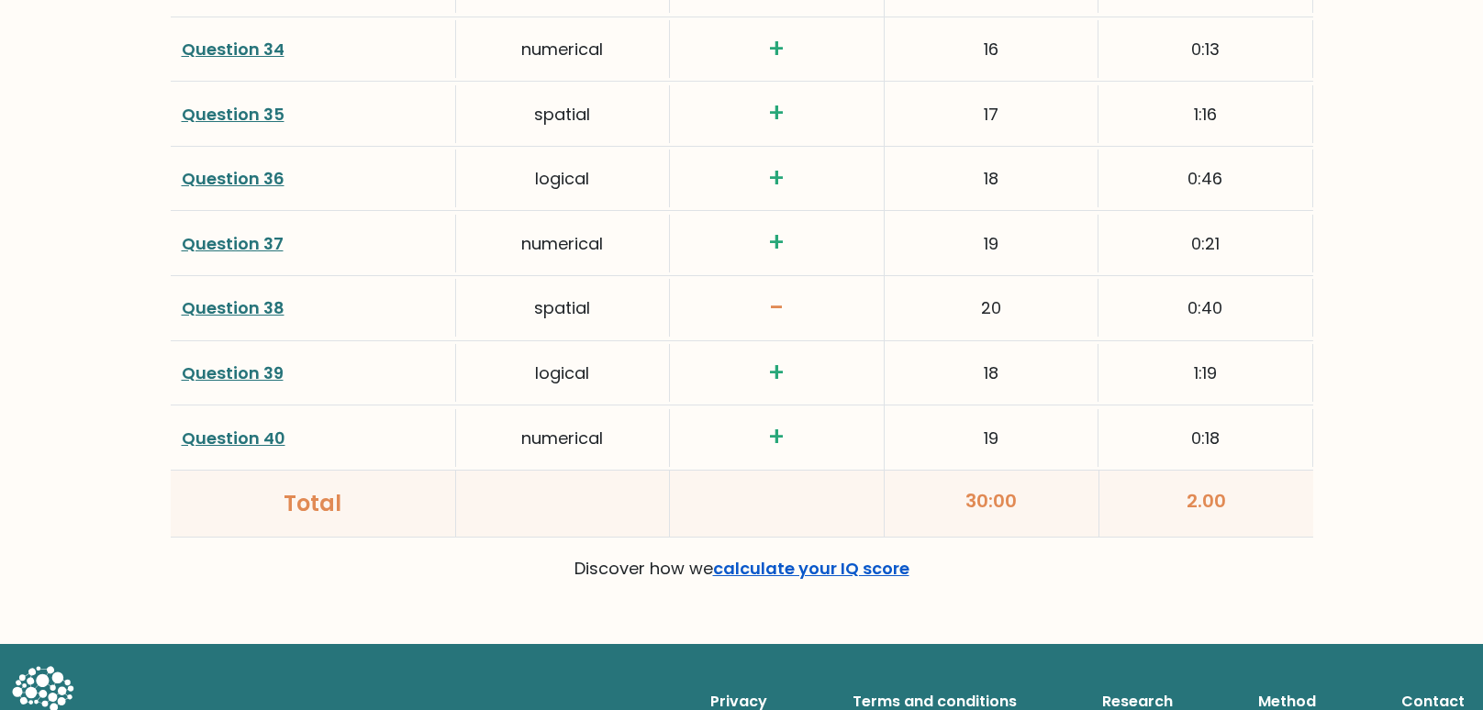
click at [741, 557] on link "calculate your IQ score" at bounding box center [811, 568] width 196 height 23
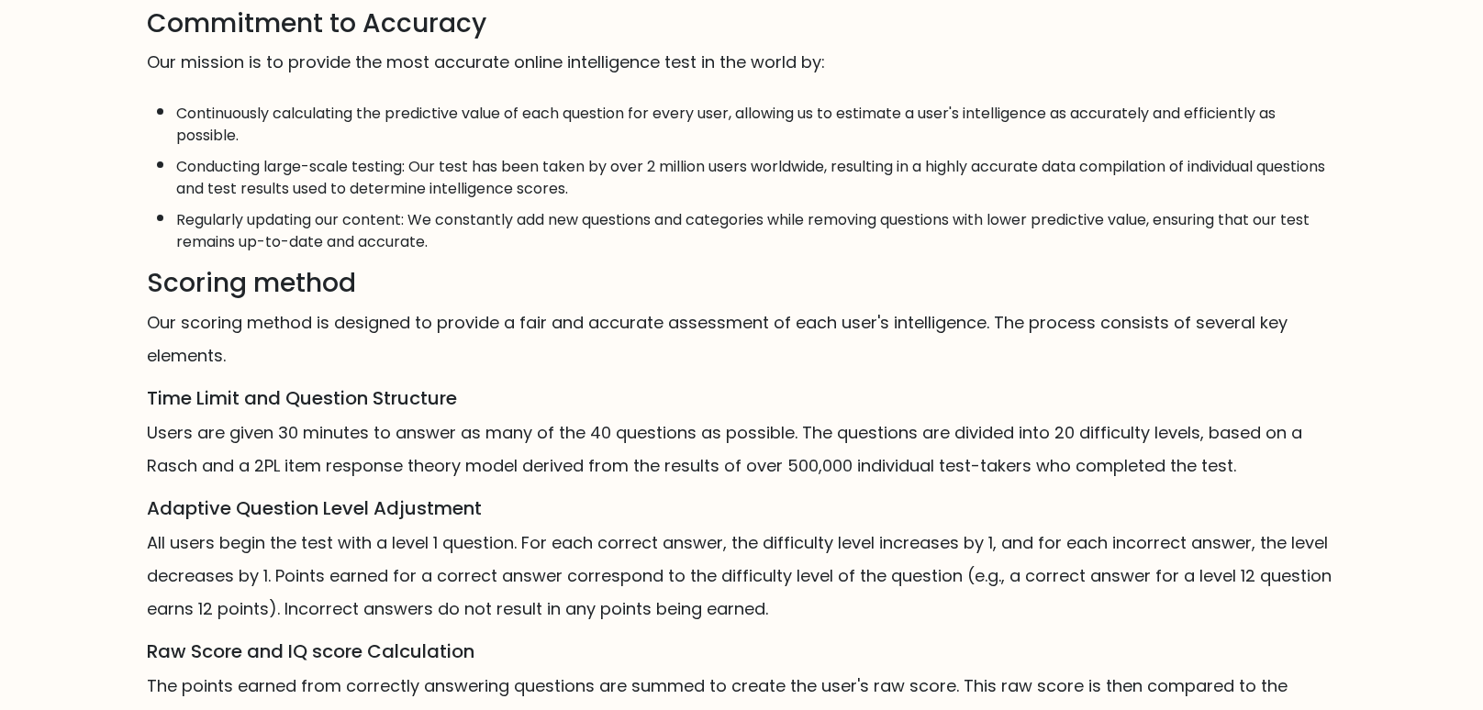
scroll to position [1049, 0]
